Goal: Information Seeking & Learning: Understand process/instructions

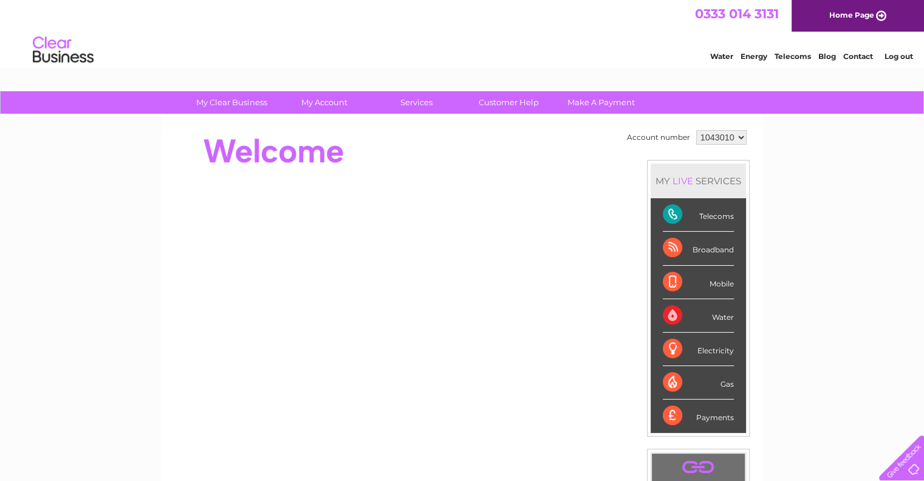
click at [861, 12] on link "Home Page" at bounding box center [858, 16] width 133 height 32
click at [673, 216] on div "Telecoms" at bounding box center [698, 214] width 71 height 33
click at [501, 102] on link "Customer Help" at bounding box center [509, 102] width 100 height 22
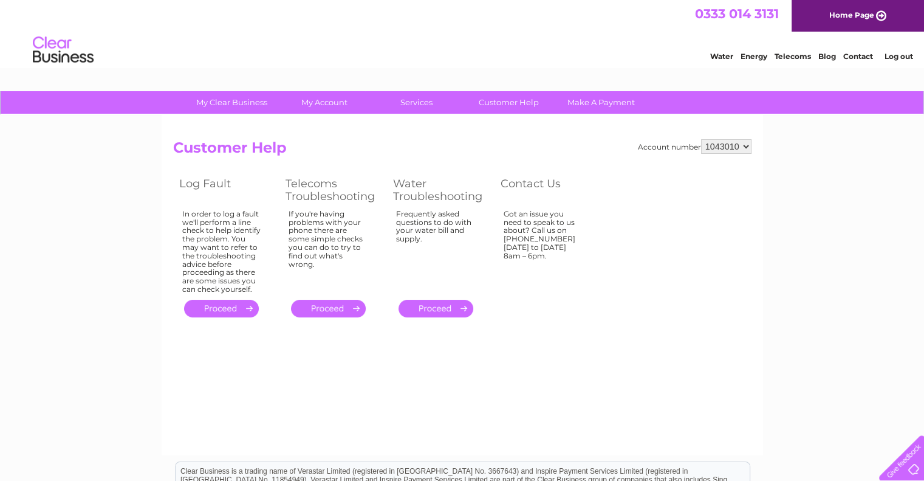
click at [228, 314] on link "." at bounding box center [221, 309] width 75 height 18
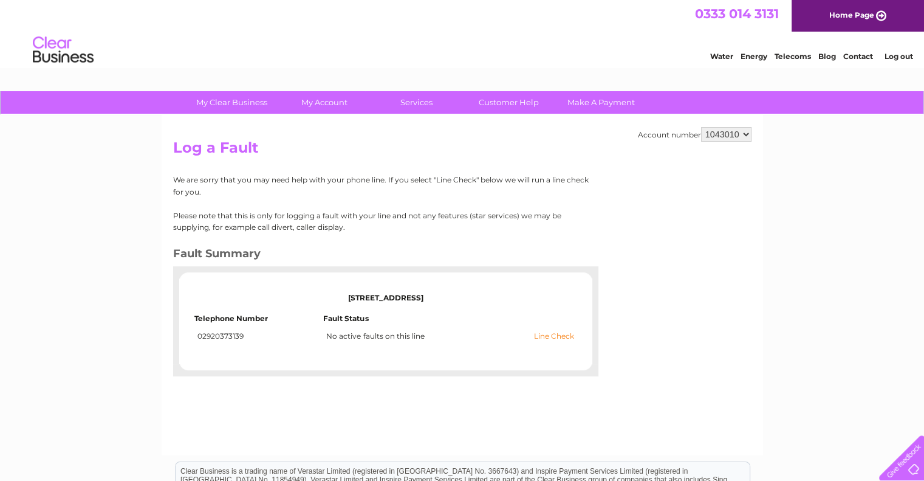
click at [557, 337] on link "Line Check" at bounding box center [554, 336] width 40 height 9
click at [559, 338] on link "Line Check" at bounding box center [554, 336] width 40 height 9
click at [870, 59] on link "Contact" at bounding box center [859, 56] width 30 height 9
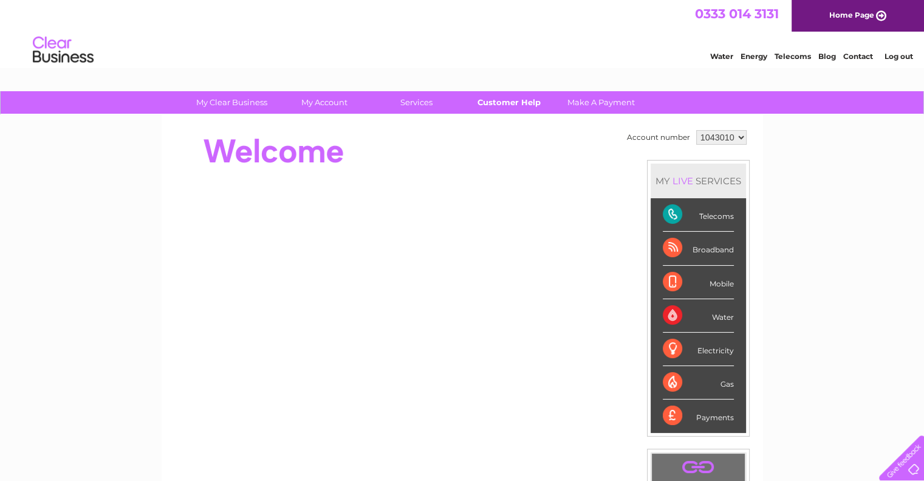
click at [520, 100] on link "Customer Help" at bounding box center [509, 102] width 100 height 22
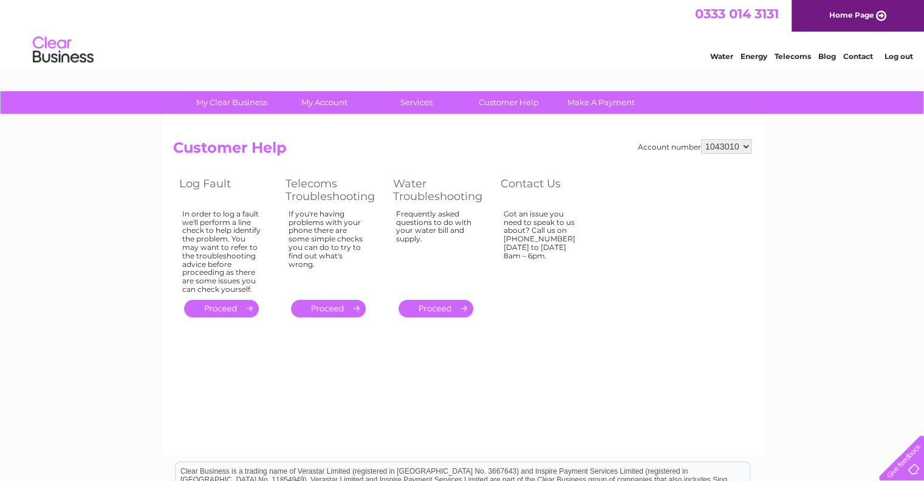
click at [349, 314] on link "." at bounding box center [328, 309] width 75 height 18
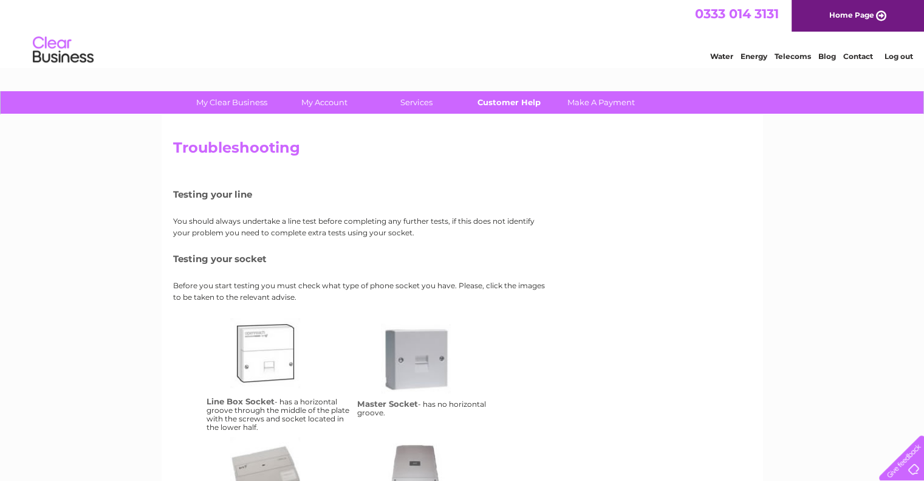
click at [520, 97] on link "Customer Help" at bounding box center [509, 102] width 100 height 22
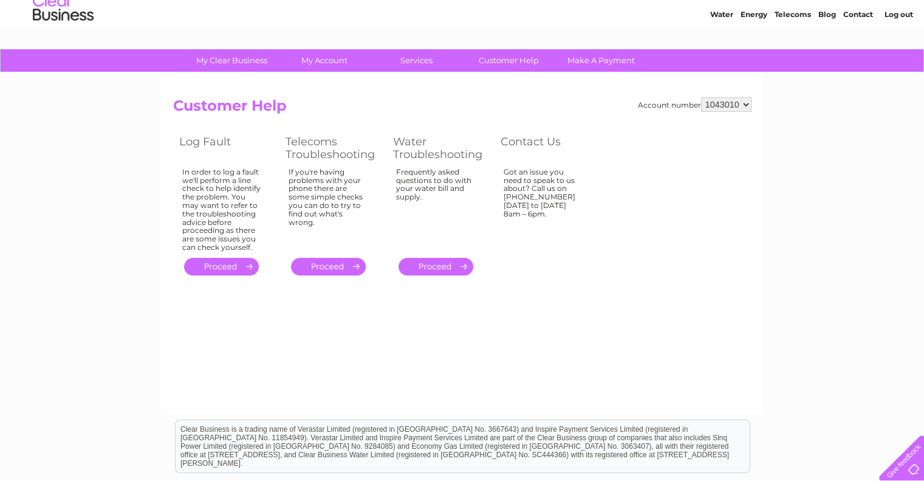
scroll to position [61, 0]
